Goal: Transaction & Acquisition: Subscribe to service/newsletter

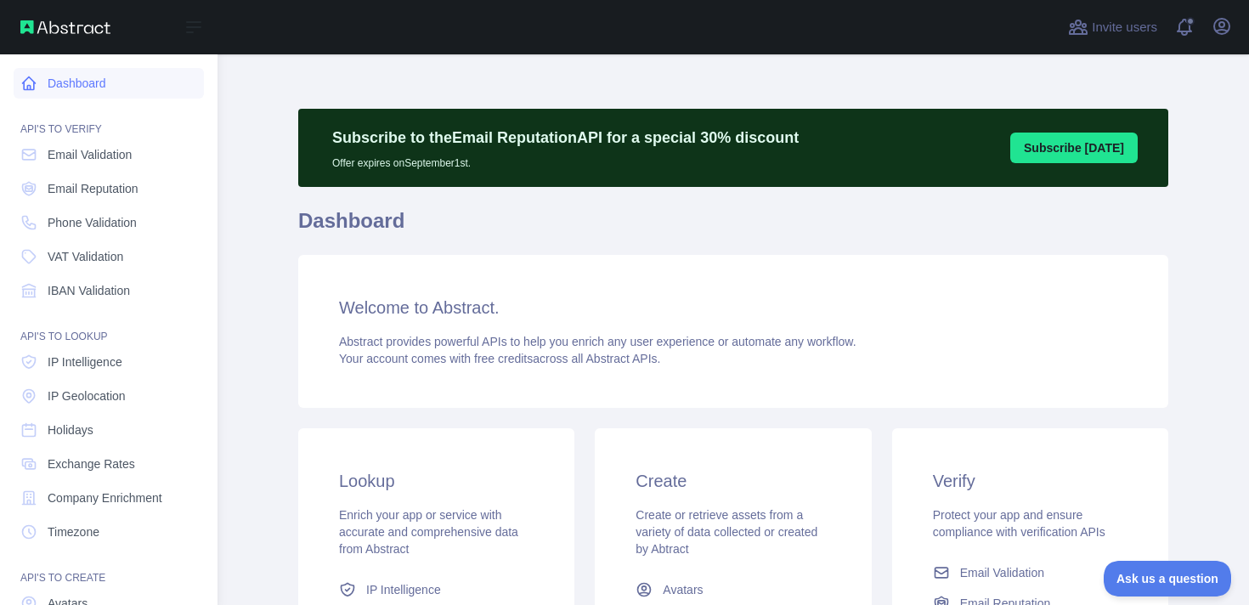
click at [106, 88] on link "Dashboard" at bounding box center [109, 83] width 190 height 31
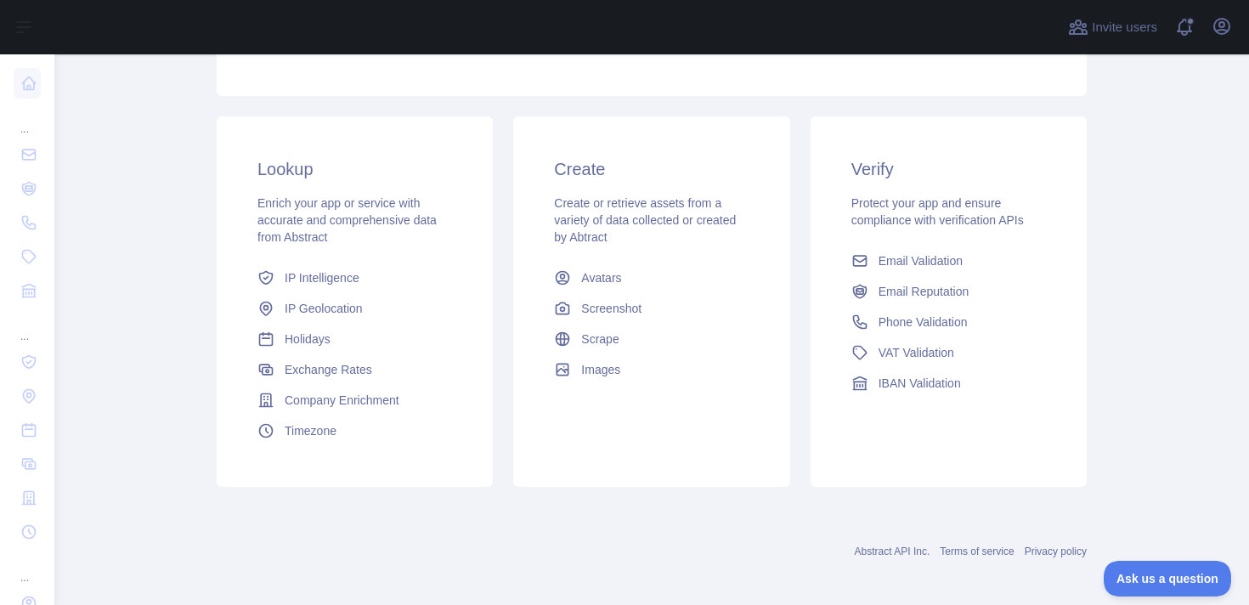
scroll to position [313, 0]
click at [335, 308] on span "IP Geolocation" at bounding box center [324, 307] width 78 height 17
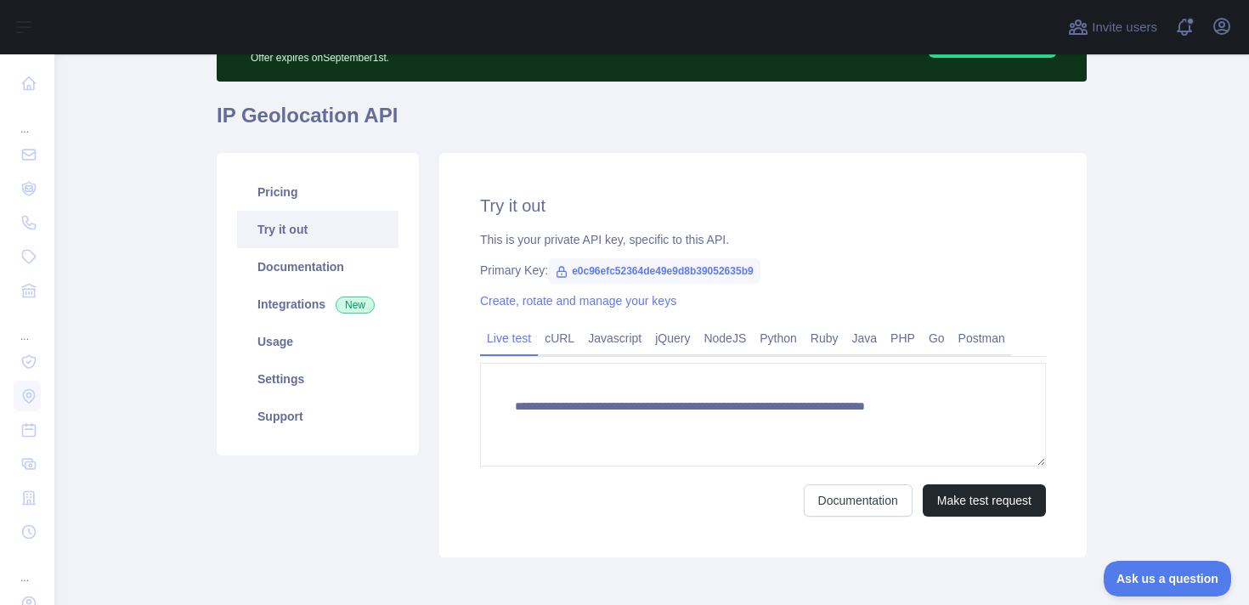
scroll to position [183, 0]
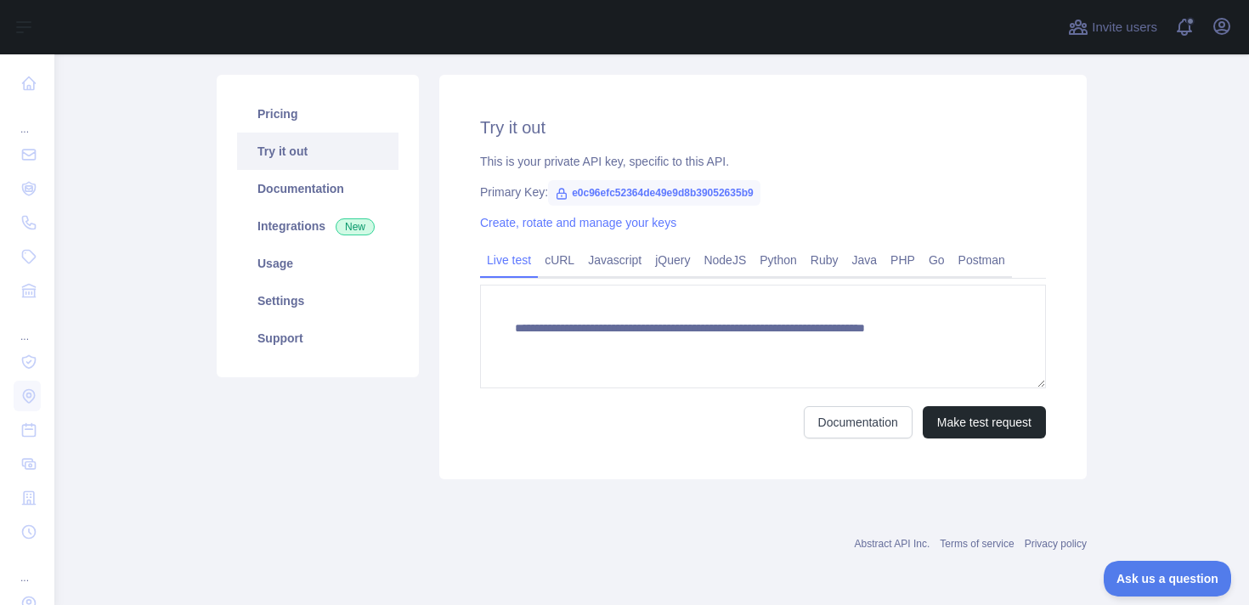
type textarea "**********"
click at [306, 276] on link "Usage" at bounding box center [317, 263] width 161 height 37
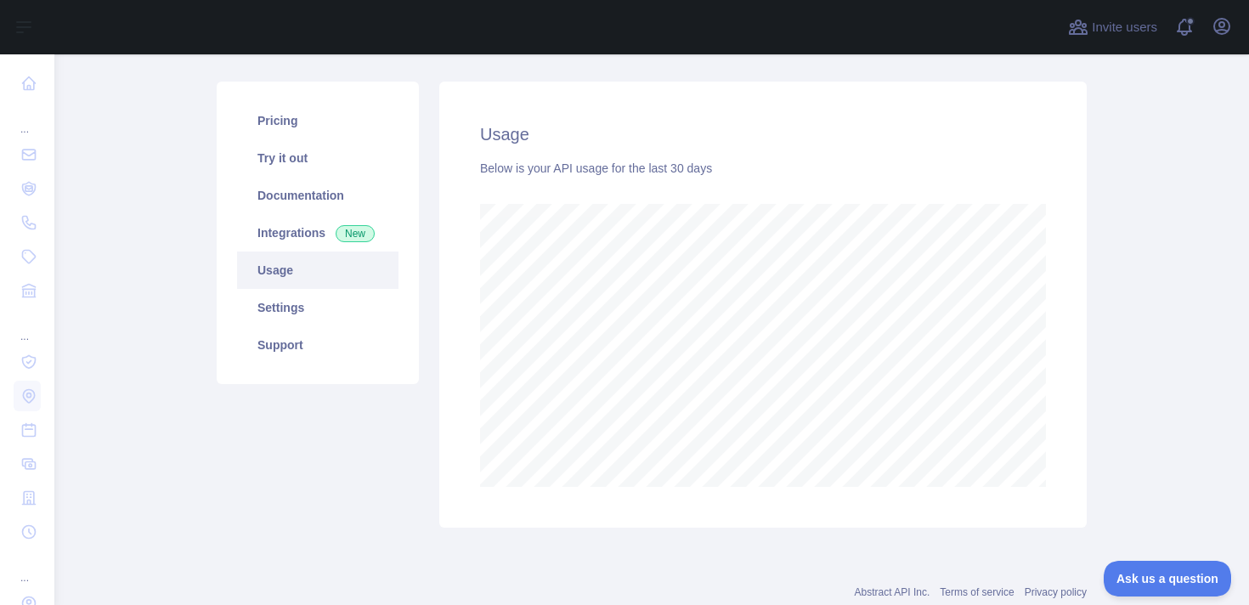
scroll to position [225, 0]
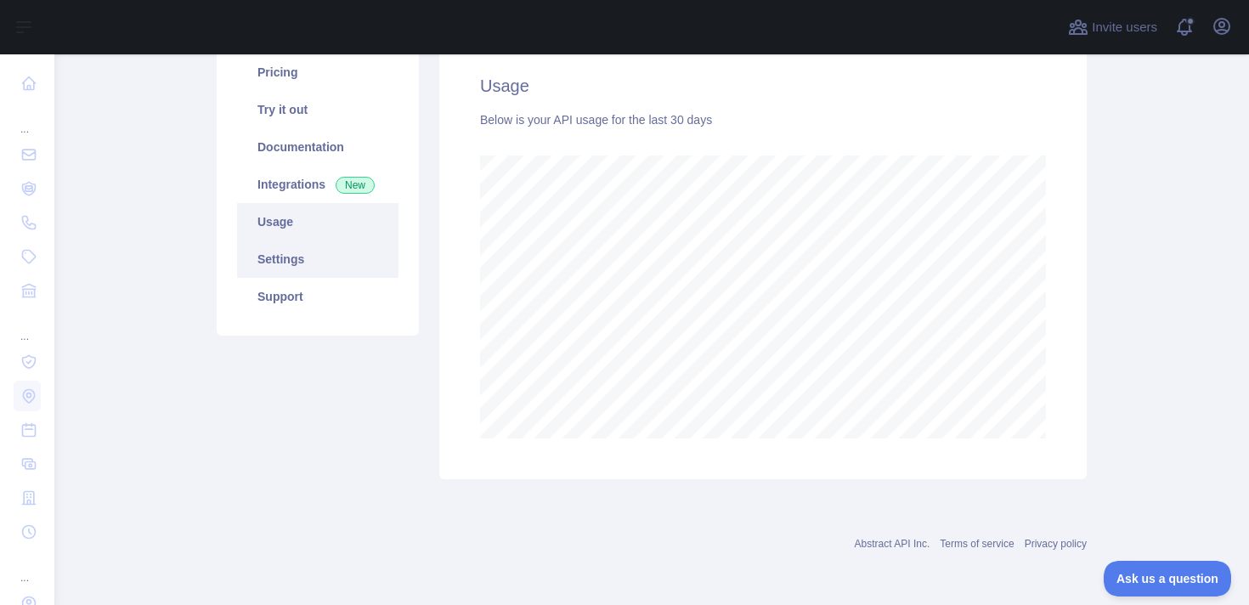
click at [327, 270] on link "Settings" at bounding box center [317, 258] width 161 height 37
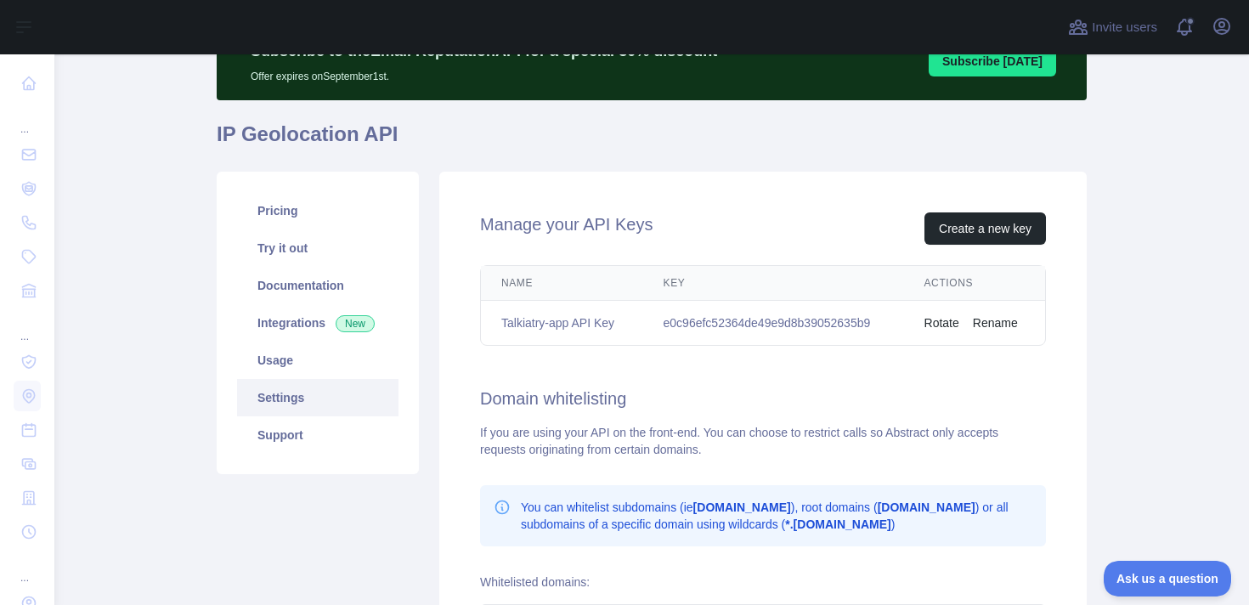
scroll to position [96, 0]
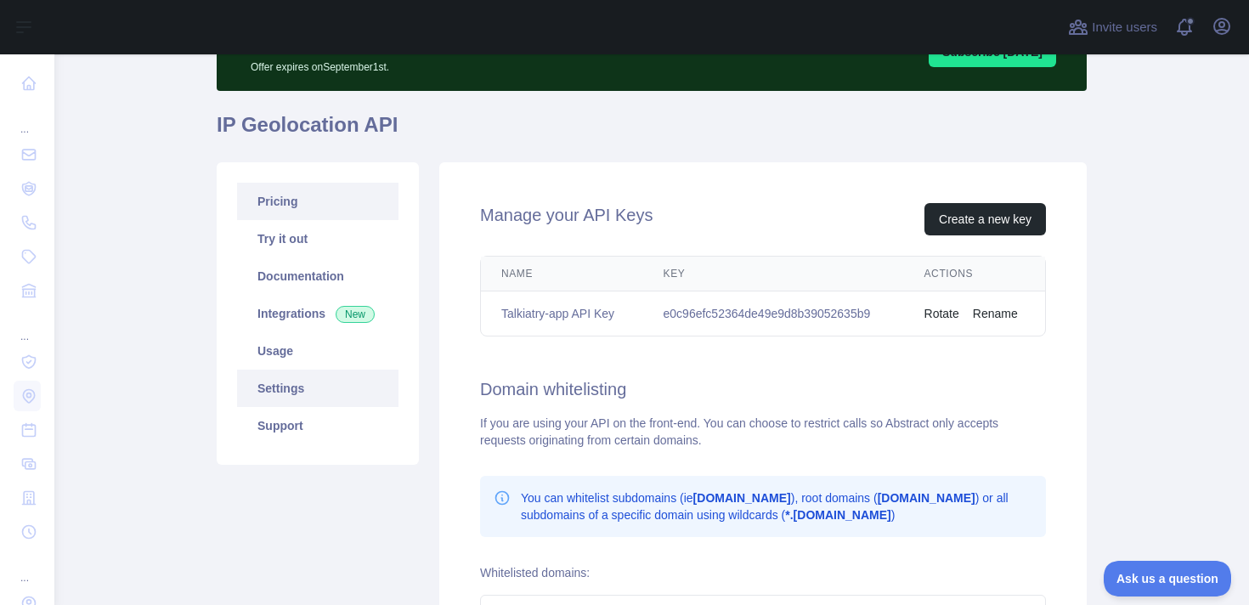
click at [296, 200] on link "Pricing" at bounding box center [317, 201] width 161 height 37
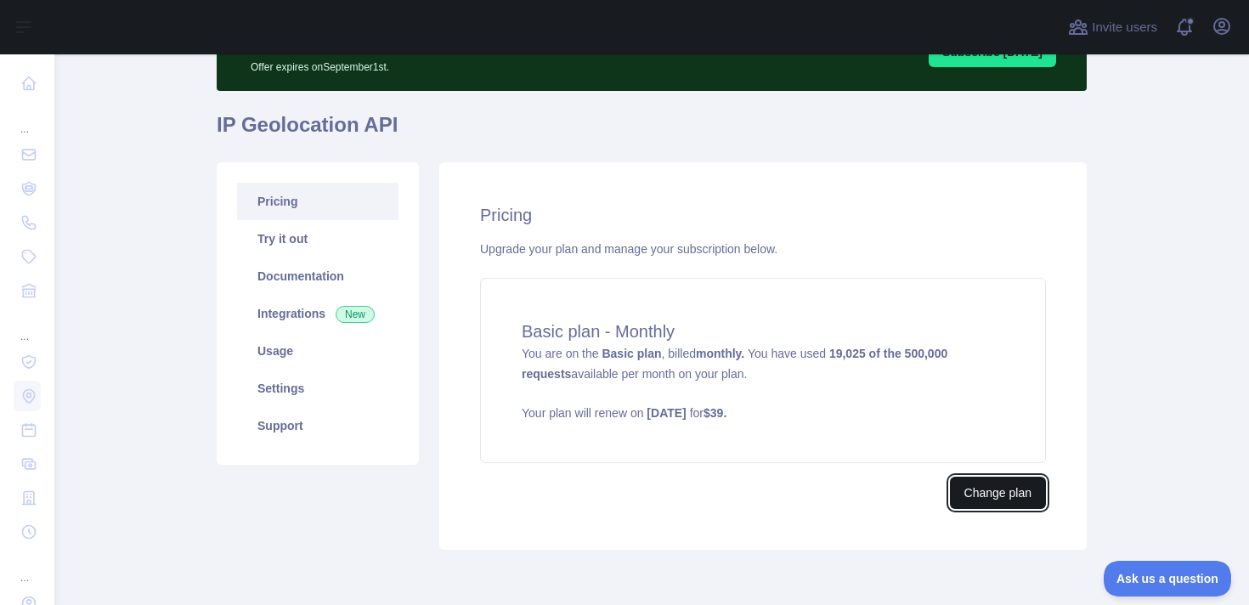
click at [964, 491] on button "Change plan" at bounding box center [998, 492] width 96 height 32
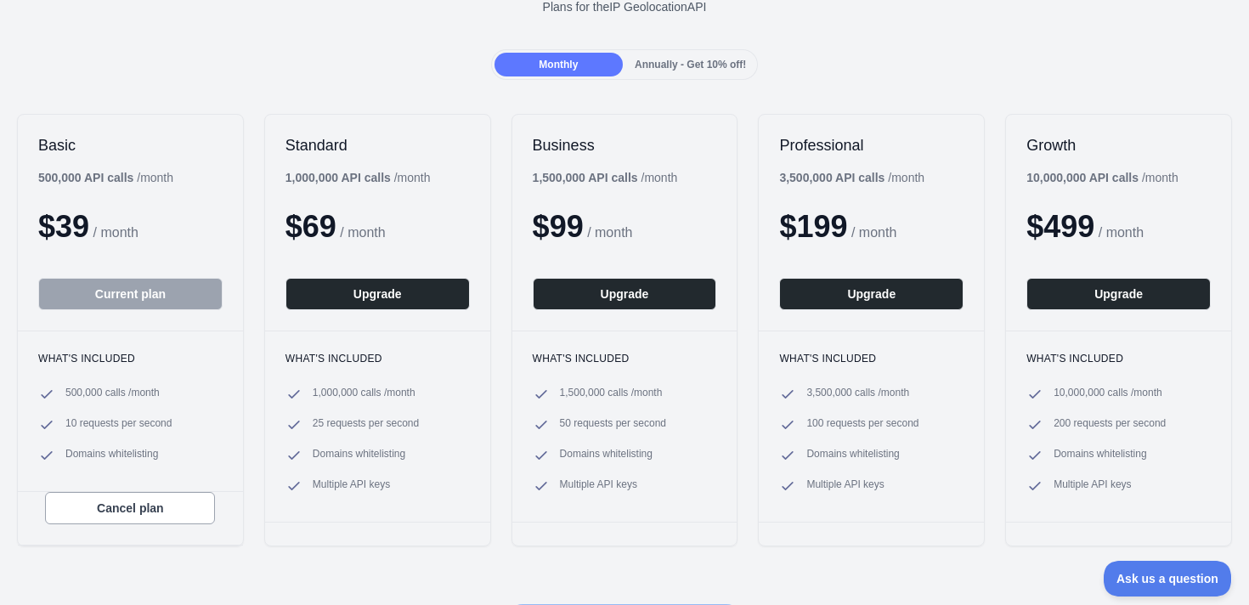
scroll to position [135, 0]
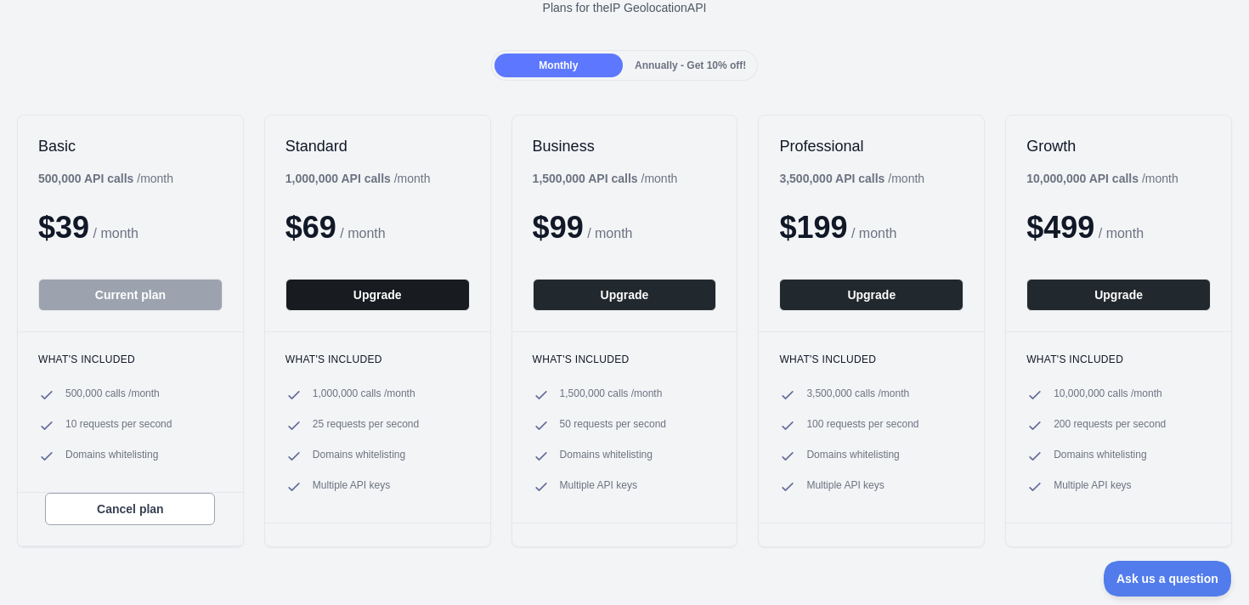
click at [417, 293] on button "Upgrade" at bounding box center [377, 295] width 184 height 32
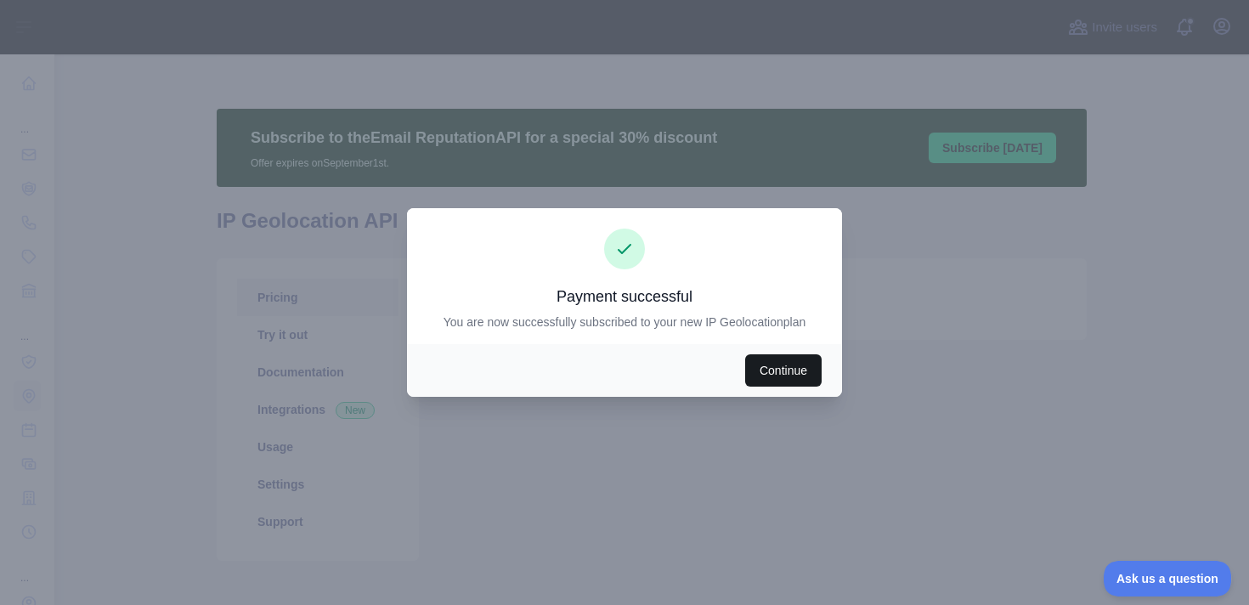
click at [769, 358] on button "Continue" at bounding box center [783, 370] width 76 height 32
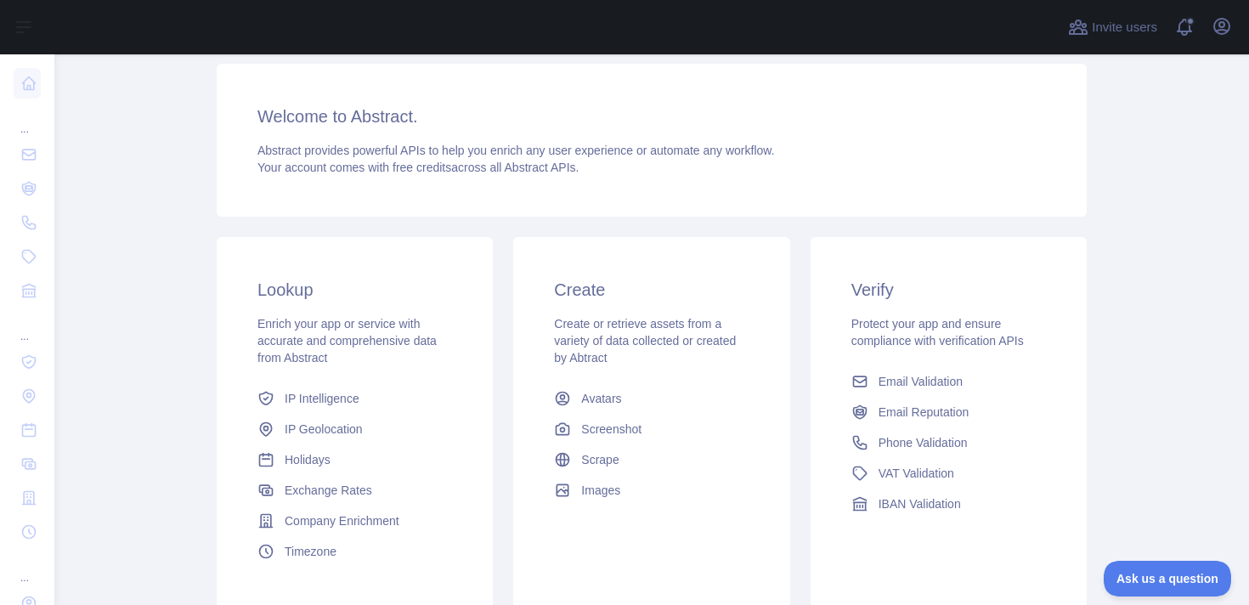
scroll to position [199, 0]
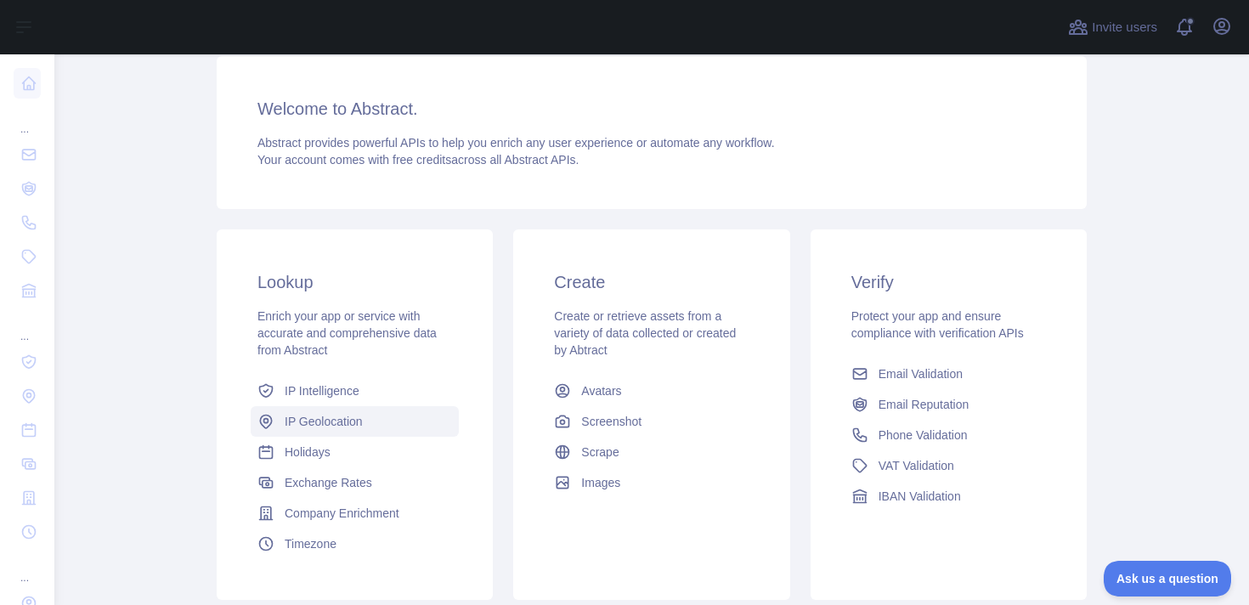
click at [313, 418] on span "IP Geolocation" at bounding box center [324, 421] width 78 height 17
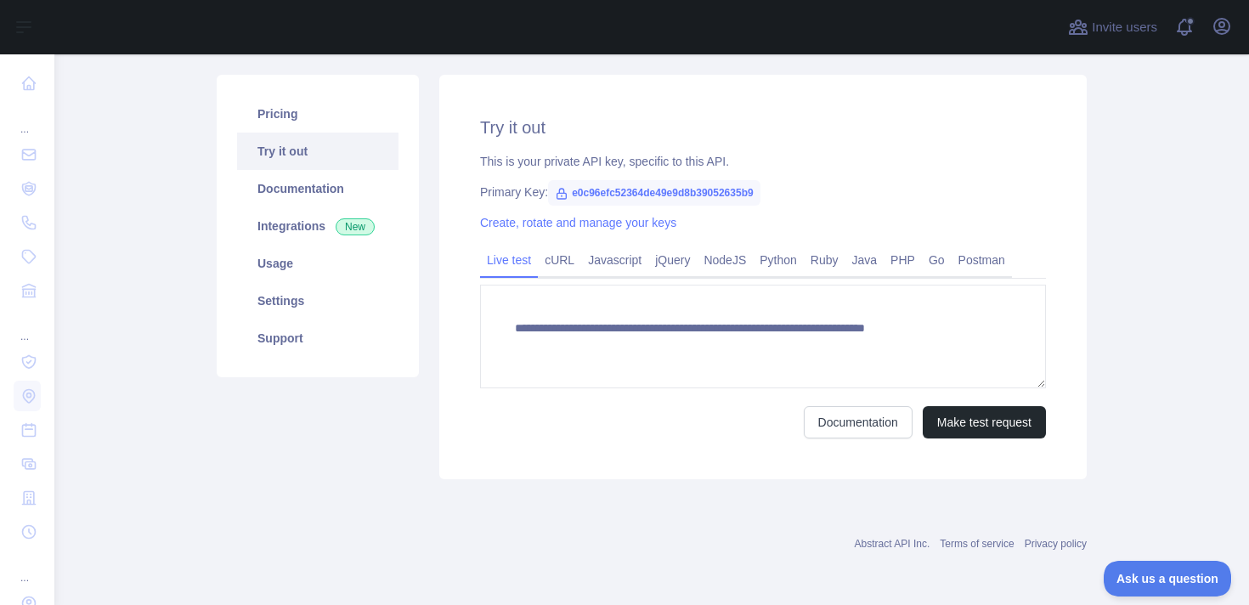
type textarea "**********"
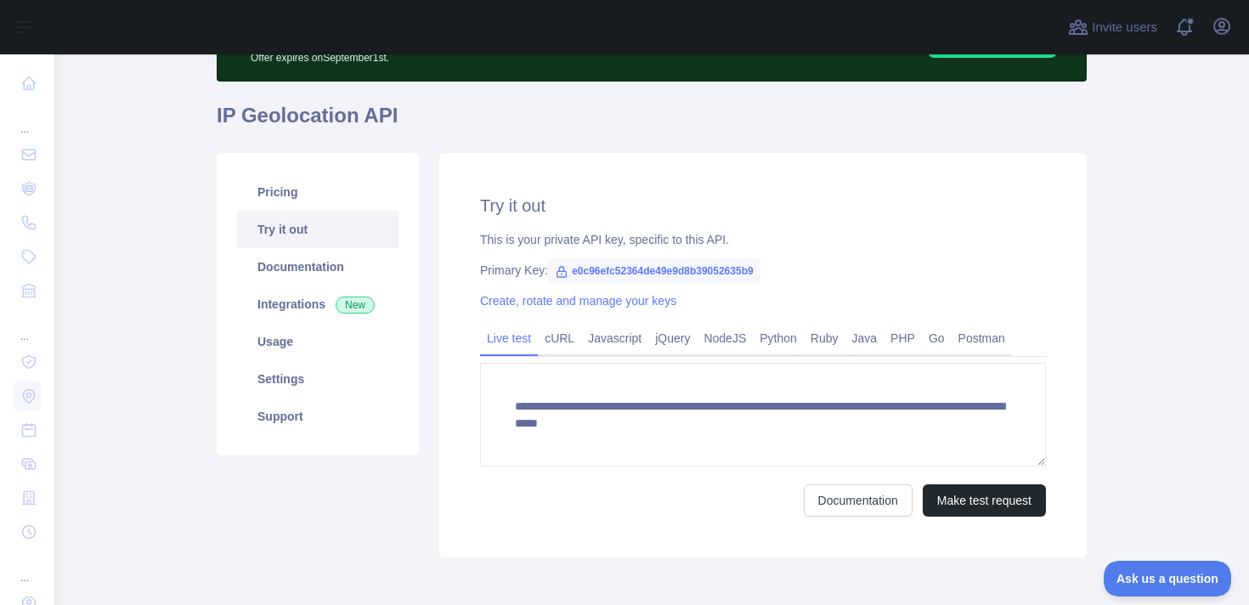
scroll to position [183, 0]
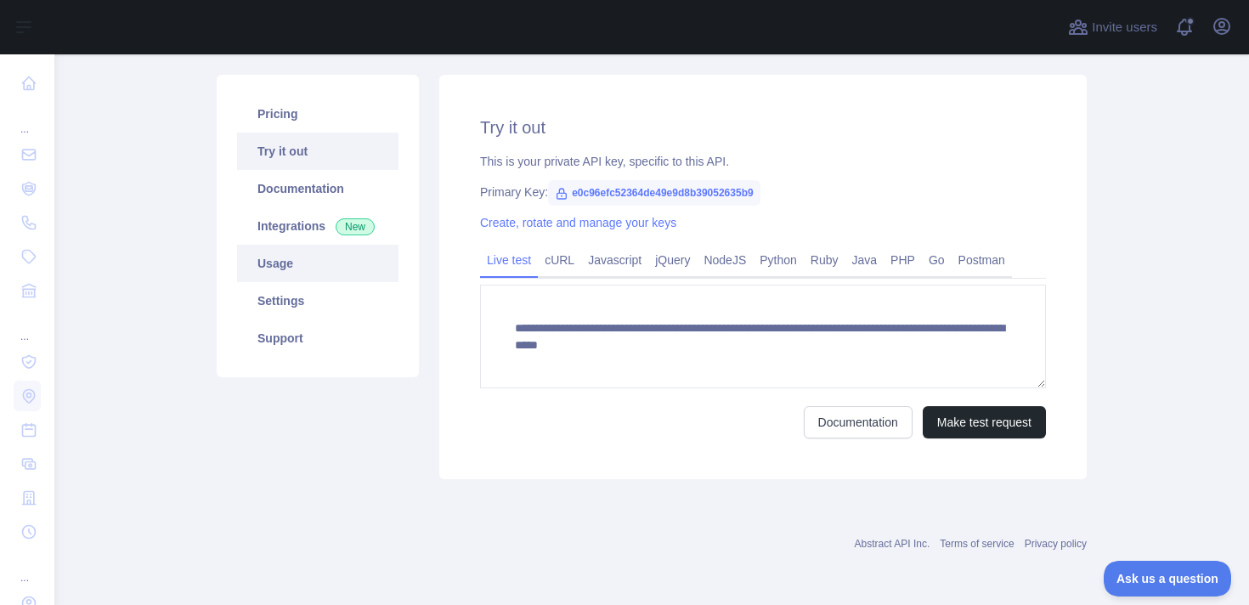
click at [308, 266] on link "Usage" at bounding box center [317, 263] width 161 height 37
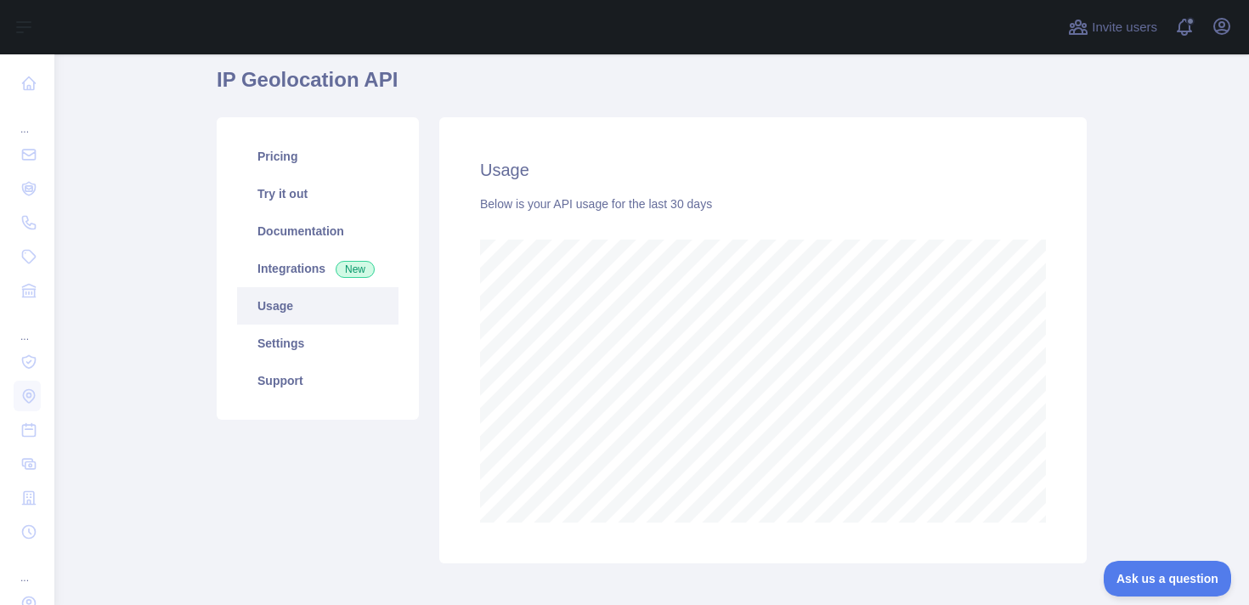
scroll to position [136, 0]
